Goal: Book appointment/travel/reservation

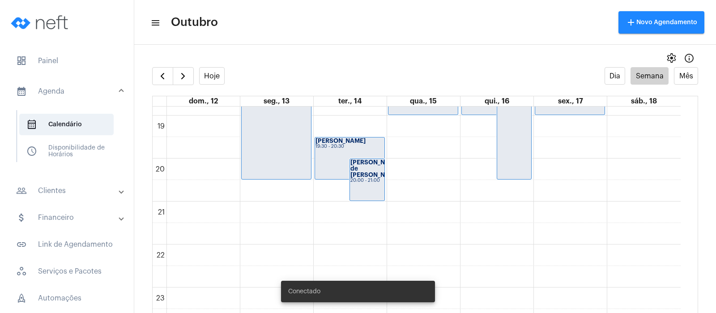
scroll to position [18, 0]
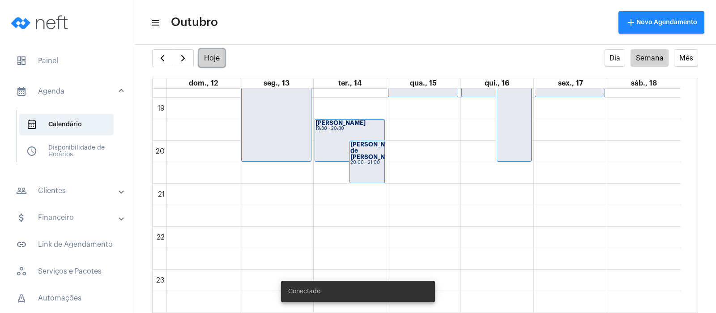
click at [211, 60] on button "Hoje" at bounding box center [212, 57] width 26 height 17
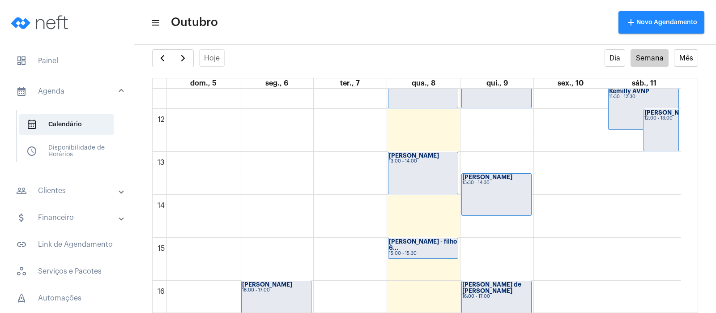
scroll to position [472, 0]
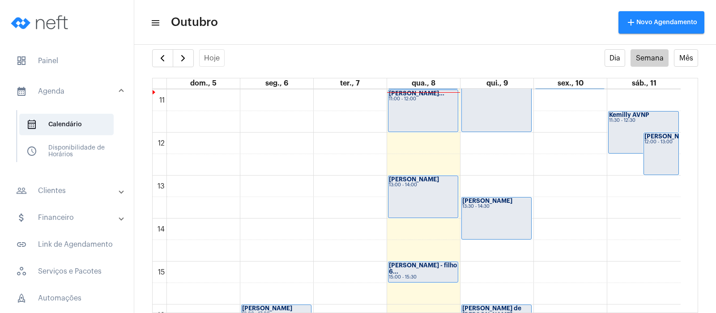
click at [413, 228] on div "00 01 02 03 04 05 06 07 08 09 10 11 12 13 14 15 16 17 18 19 20 21 22 23 [PERSON…" at bounding box center [417, 133] width 528 height 1032
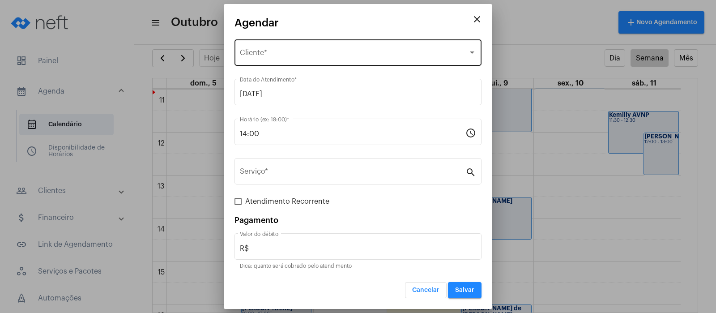
click at [292, 58] on div "Selecione o Cliente Cliente *" at bounding box center [358, 52] width 236 height 28
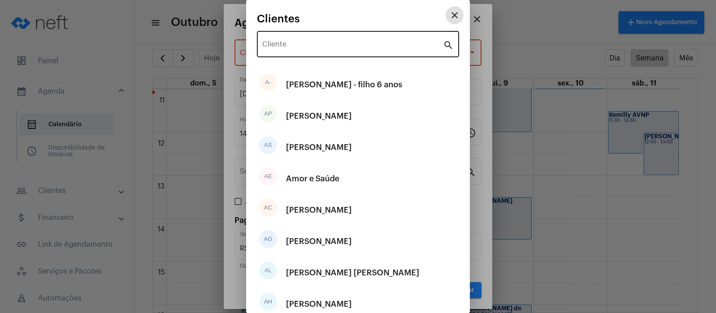
click at [293, 42] on input "Cliente" at bounding box center [352, 46] width 181 height 8
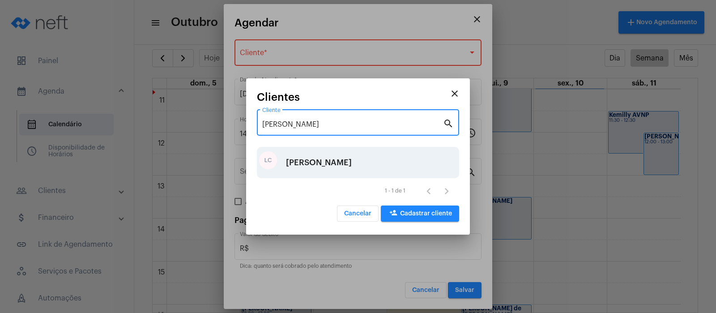
type input "[PERSON_NAME]"
click at [302, 167] on div "[PERSON_NAME]" at bounding box center [319, 162] width 66 height 27
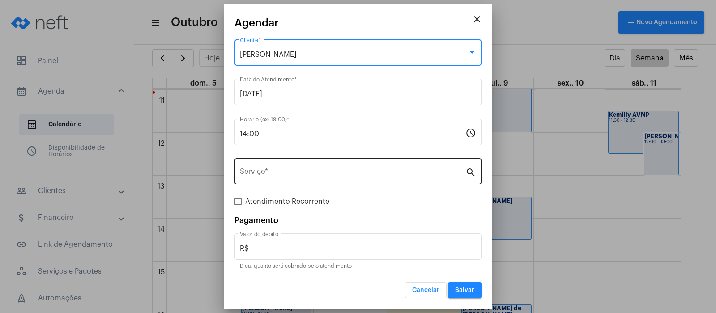
click at [259, 175] on input "Serviço *" at bounding box center [353, 173] width 226 height 8
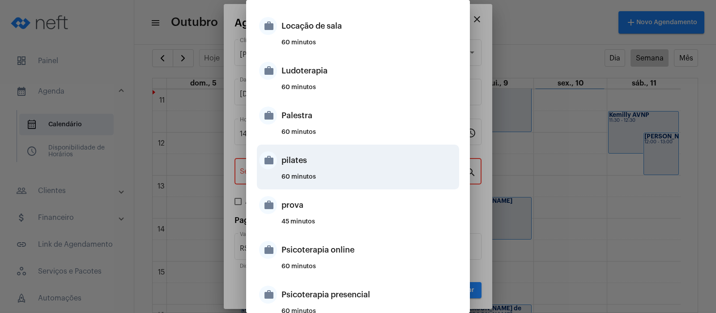
scroll to position [504, 0]
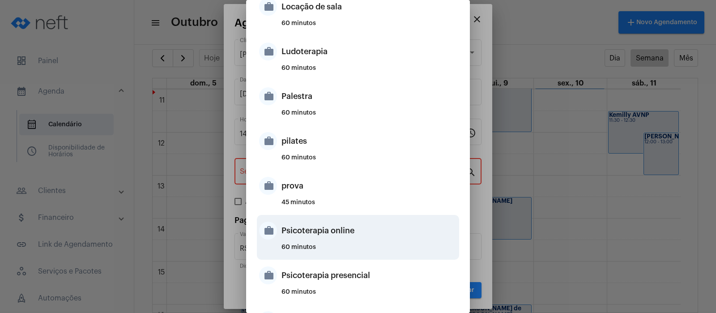
click at [315, 230] on div "Psicoterapia online" at bounding box center [370, 230] width 176 height 27
type input "Psicoterapia online"
type input "R$ 150"
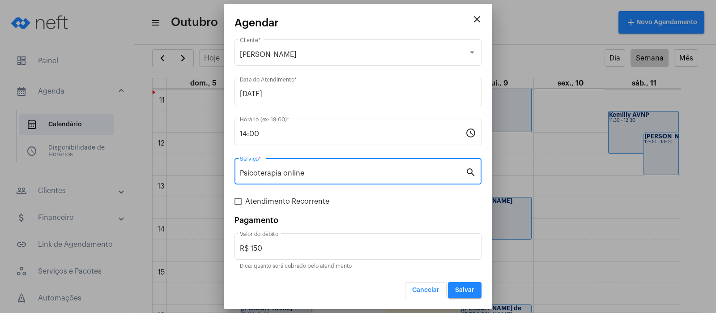
click at [317, 173] on input "Psicoterapia online" at bounding box center [353, 173] width 226 height 8
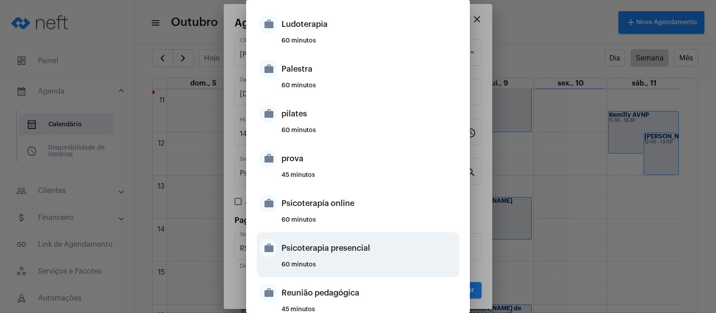
scroll to position [621, 0]
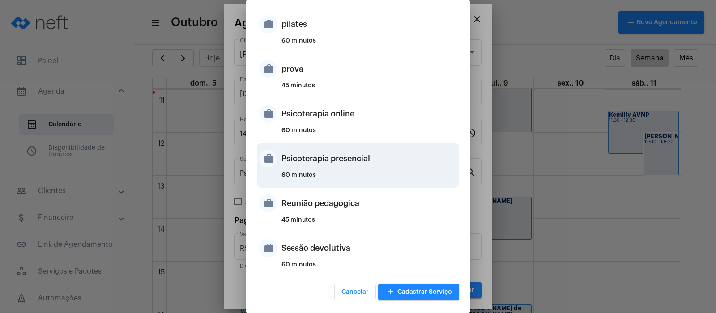
click at [321, 167] on div "Psicoterapia presencial" at bounding box center [370, 158] width 176 height 27
type input "Psicoterapia presencial"
type input "R$ 200"
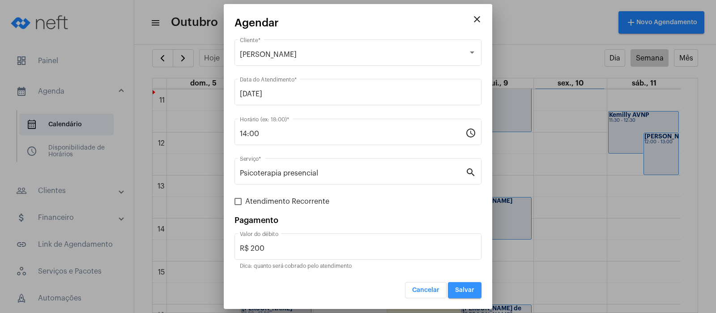
click at [462, 291] on span "Salvar" at bounding box center [464, 290] width 19 height 6
